Goal: Ask a question: Seek information or help from site administrators or community

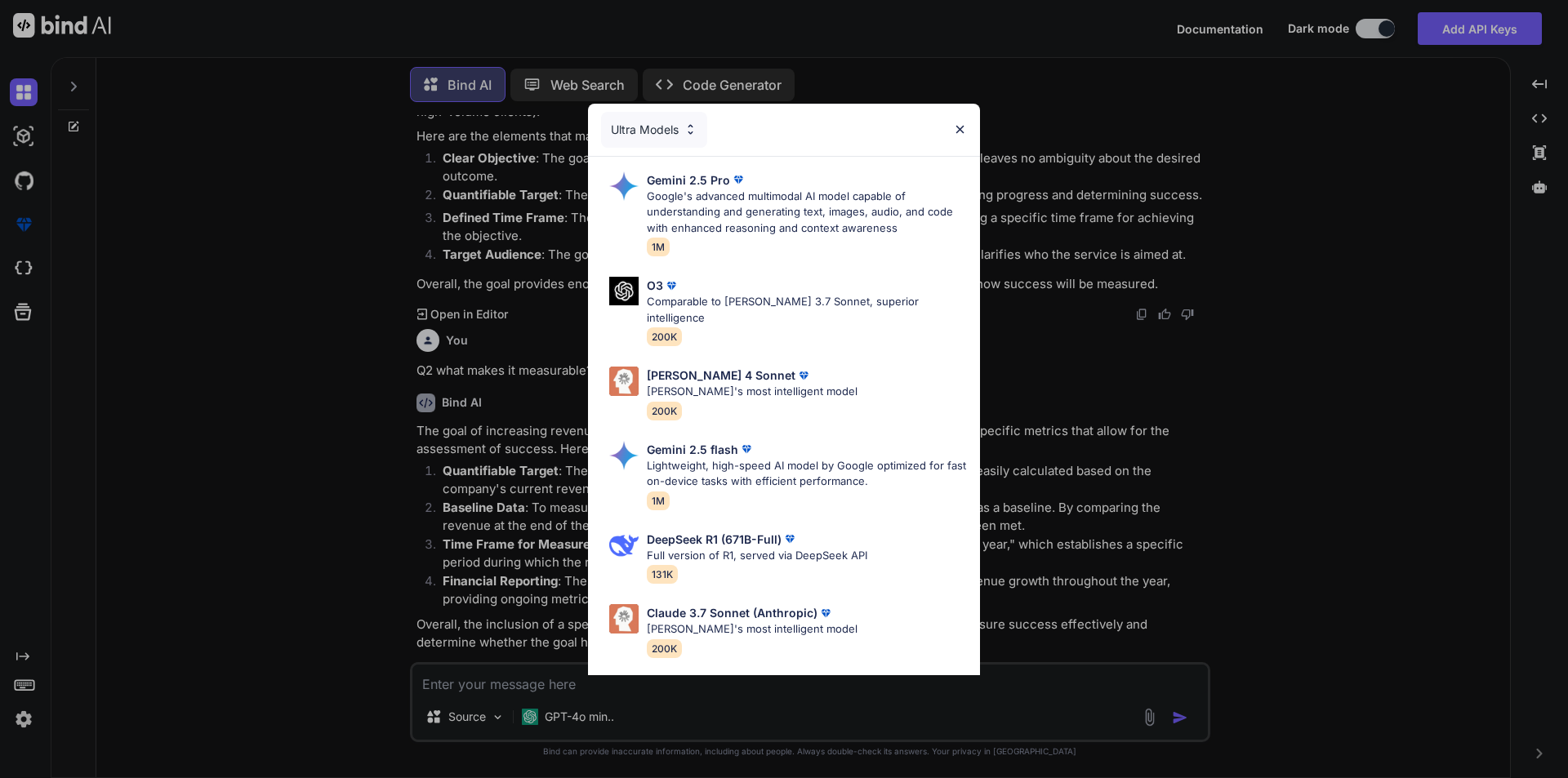
scroll to position [1069, 0]
click at [961, 132] on img at bounding box center [960, 130] width 14 height 14
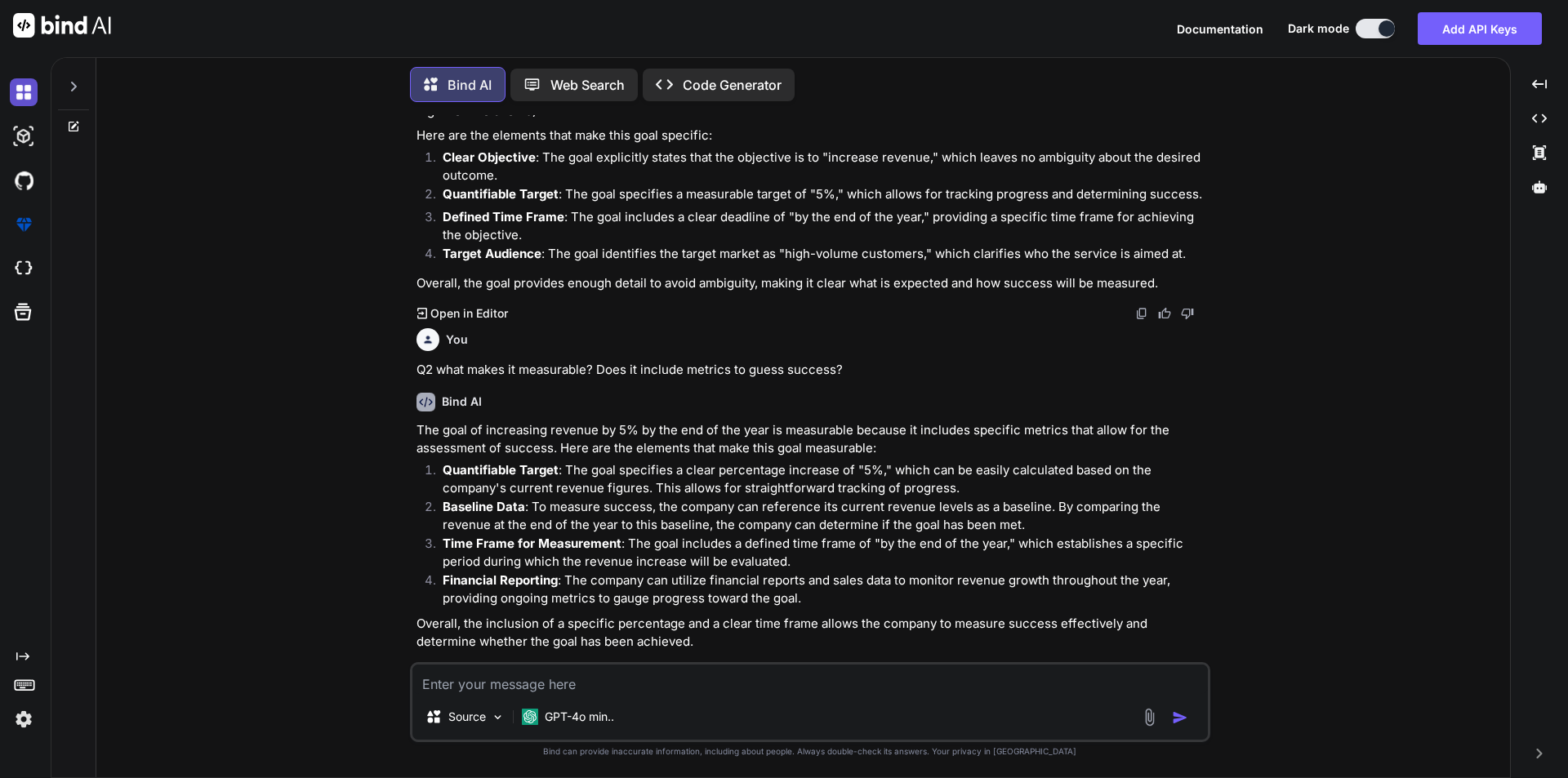
click at [14, 93] on img at bounding box center [24, 92] width 28 height 28
type textarea "x"
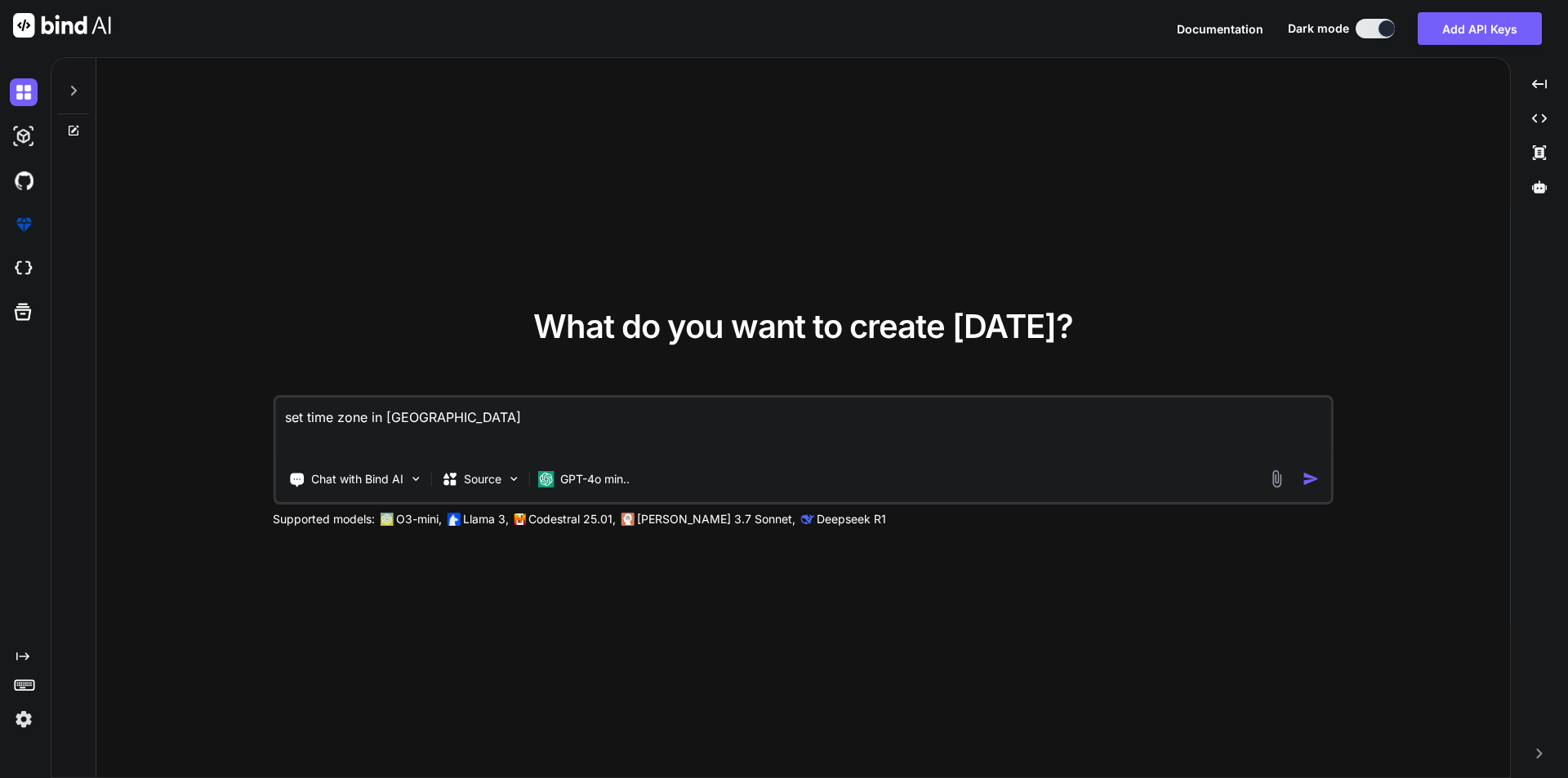
type textarea "set time zone in [GEOGRAPHIC_DATA]"
